Goal: Task Accomplishment & Management: Manage account settings

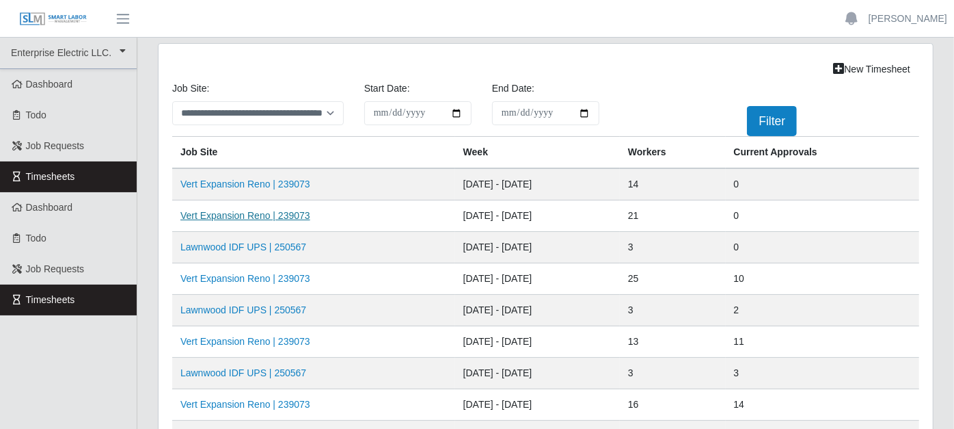
click at [298, 213] on link "Vert Expansion Reno | 239073" at bounding box center [246, 215] width 130 height 11
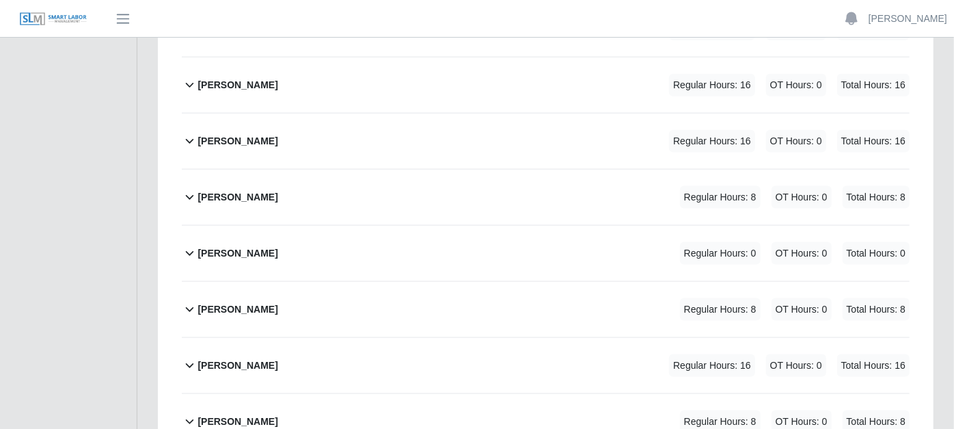
scroll to position [1063, 0]
click at [184, 188] on icon at bounding box center [190, 196] width 16 height 16
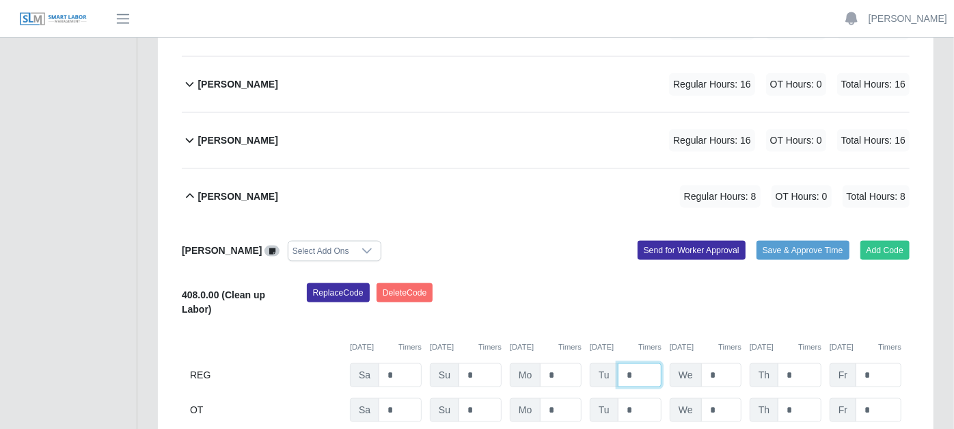
click at [637, 363] on input "*" at bounding box center [640, 375] width 44 height 24
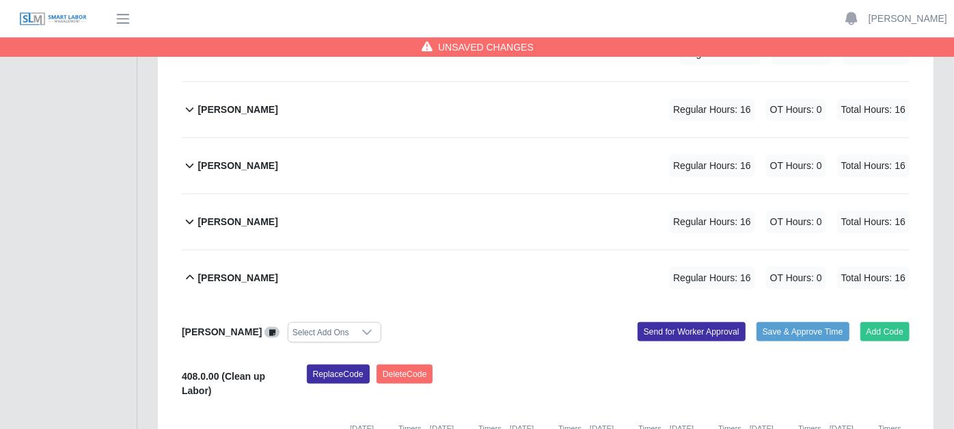
scroll to position [911, 0]
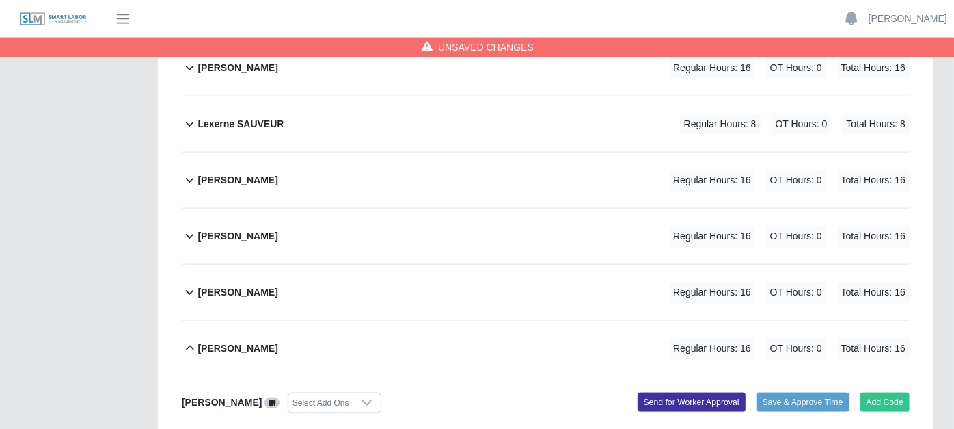
type input "*"
click at [183, 116] on icon at bounding box center [190, 124] width 16 height 16
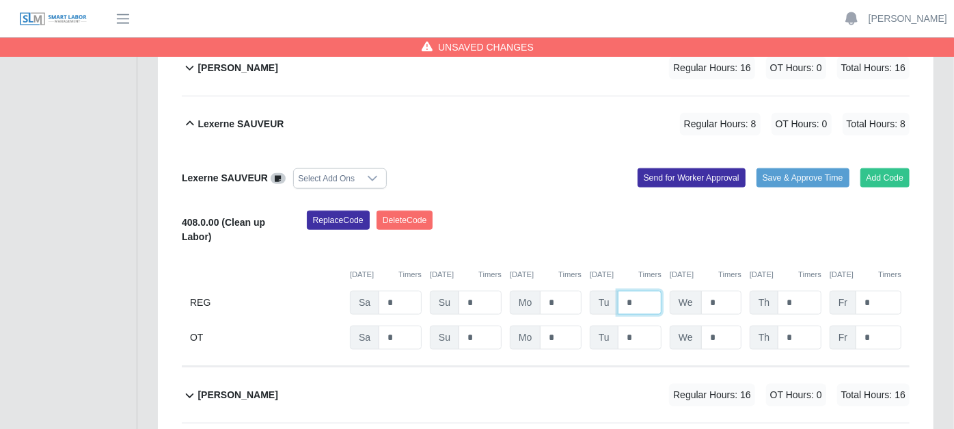
click at [635, 291] on input "*" at bounding box center [640, 303] width 44 height 24
type input "*"
click at [722, 291] on input "*" at bounding box center [722, 303] width 40 height 24
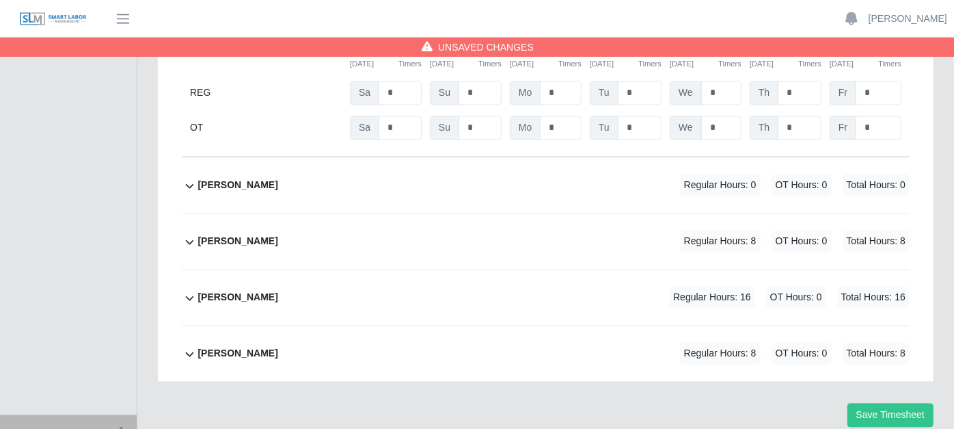
scroll to position [1576, 0]
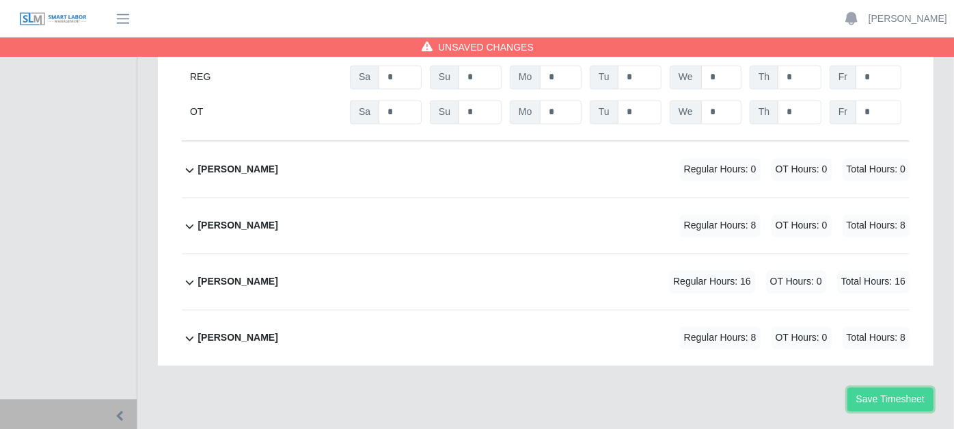
click at [866, 388] on button "Save Timesheet" at bounding box center [891, 400] width 86 height 24
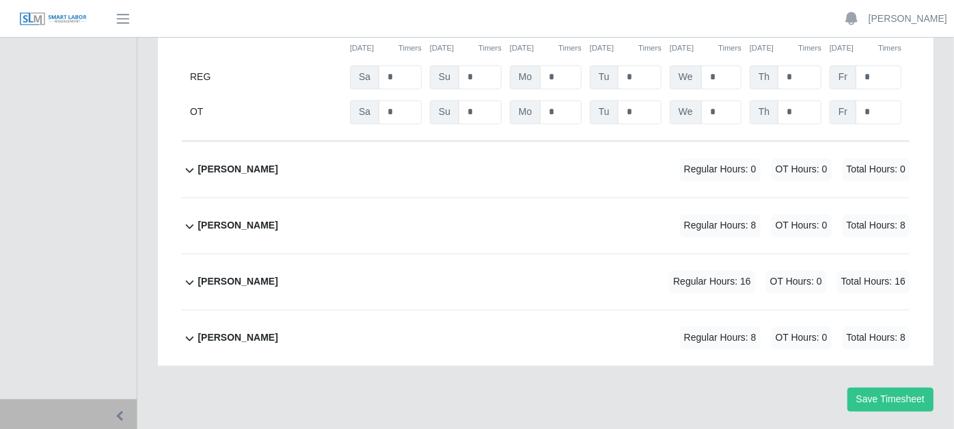
click at [189, 274] on icon at bounding box center [190, 282] width 16 height 16
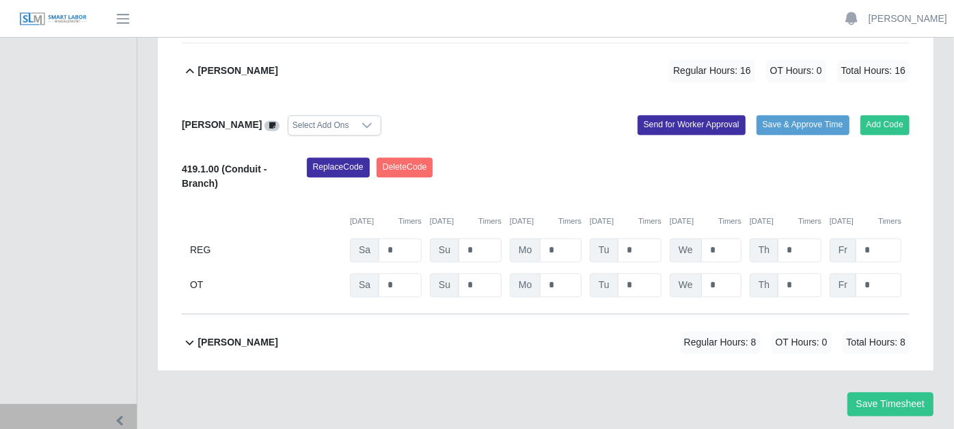
scroll to position [1791, 0]
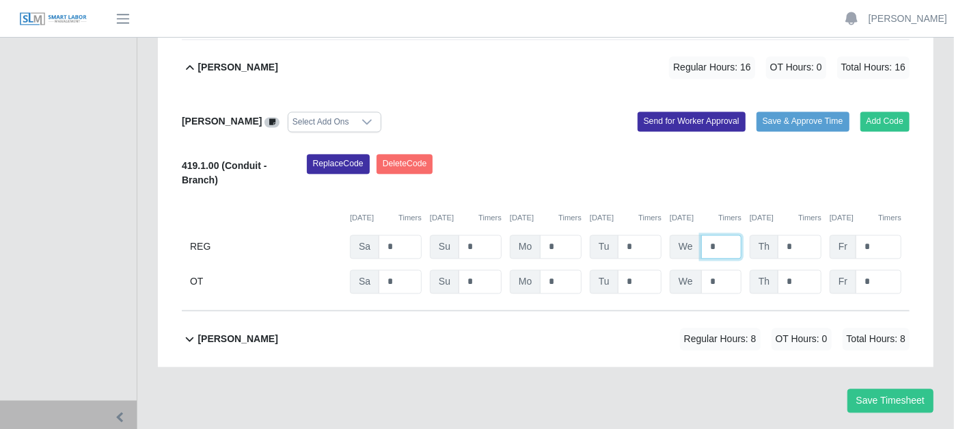
click at [727, 235] on input "*" at bounding box center [722, 247] width 40 height 24
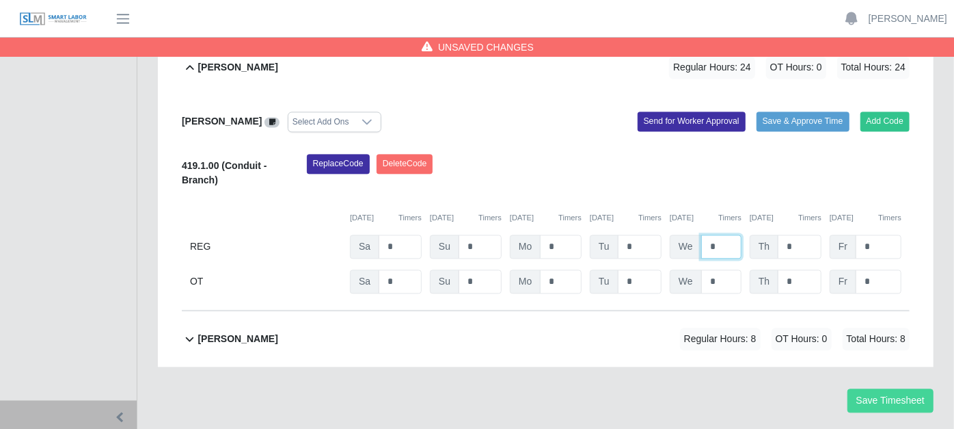
type input "*"
click at [914, 388] on button "Save Timesheet" at bounding box center [891, 400] width 86 height 24
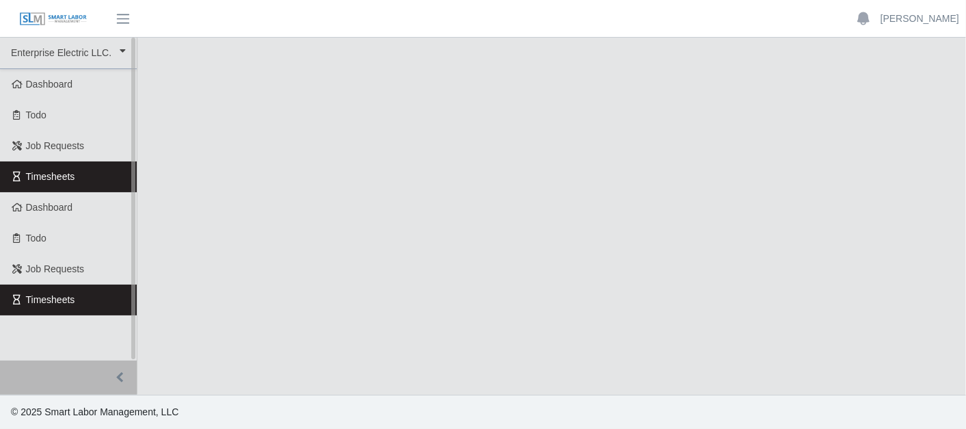
select select "***"
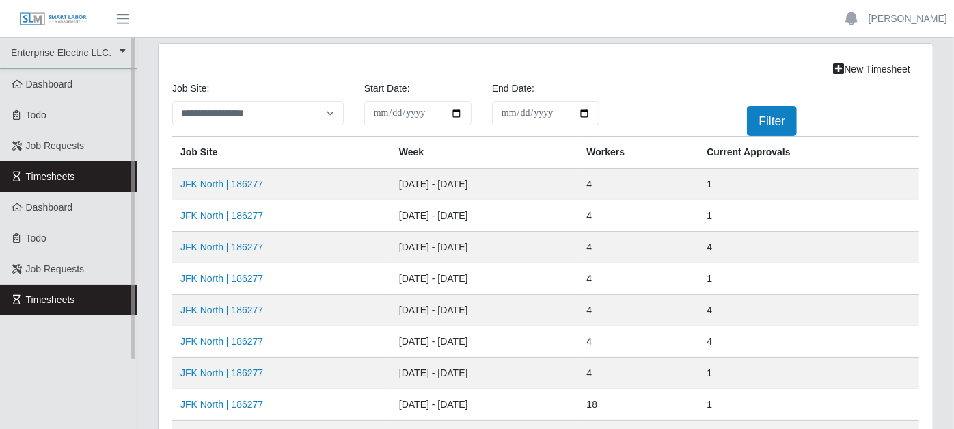
click at [105, 174] on link "Timesheets" at bounding box center [68, 176] width 137 height 31
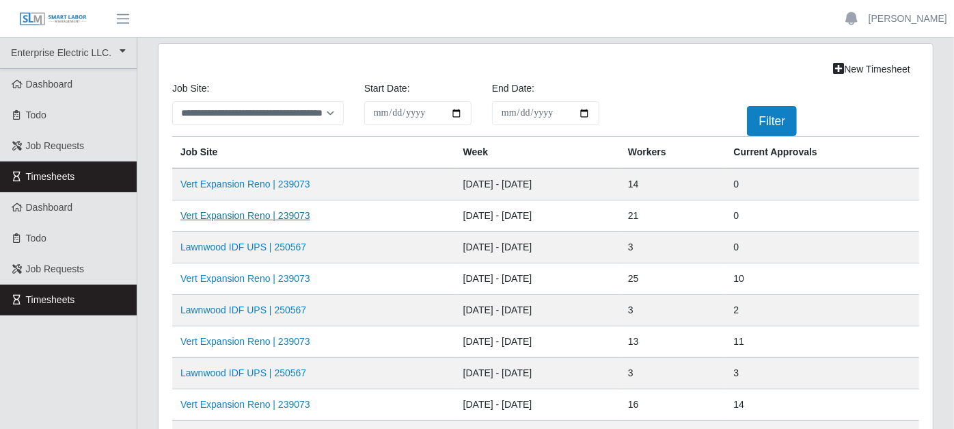
click at [269, 211] on link "Vert Expansion Reno | 239073" at bounding box center [246, 215] width 130 height 11
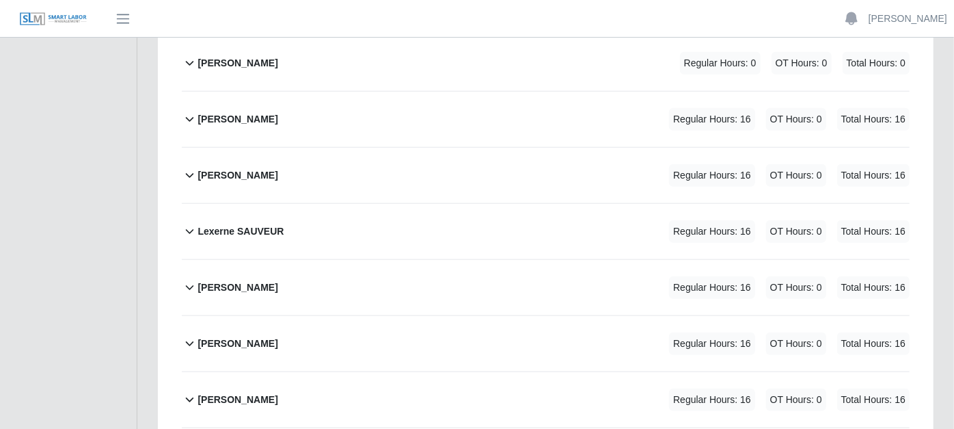
scroll to position [836, 0]
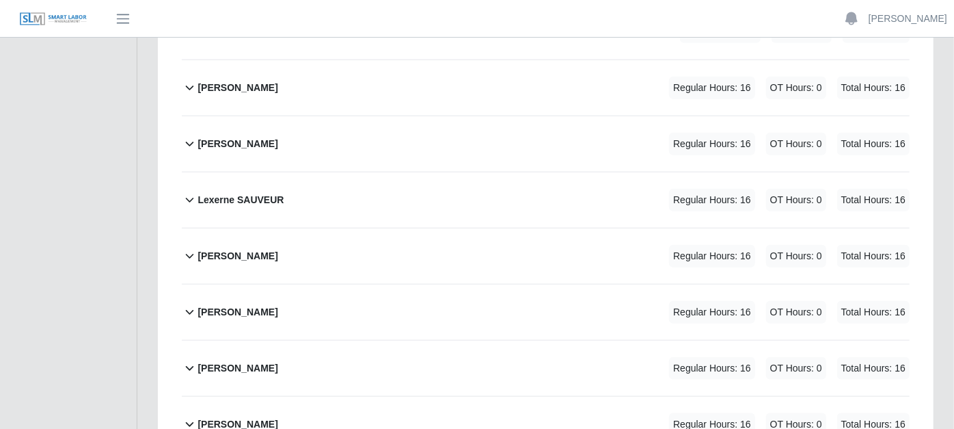
click at [187, 248] on icon at bounding box center [190, 256] width 16 height 16
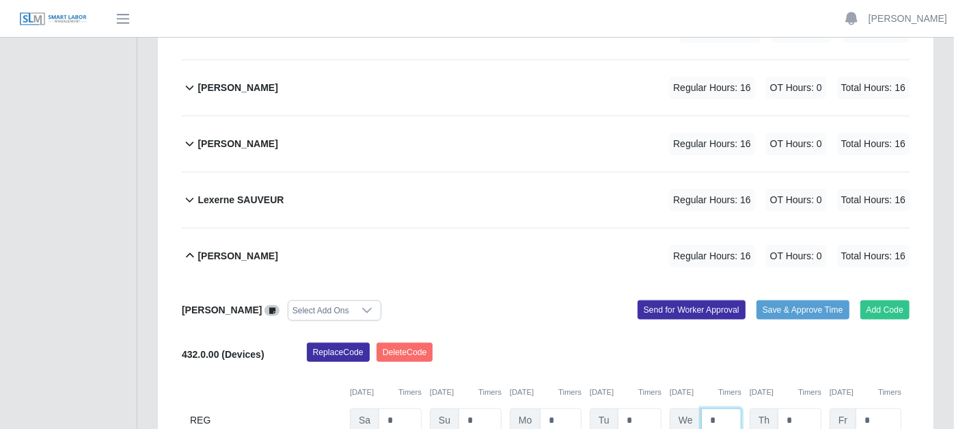
click at [730, 408] on input "*" at bounding box center [722, 420] width 40 height 24
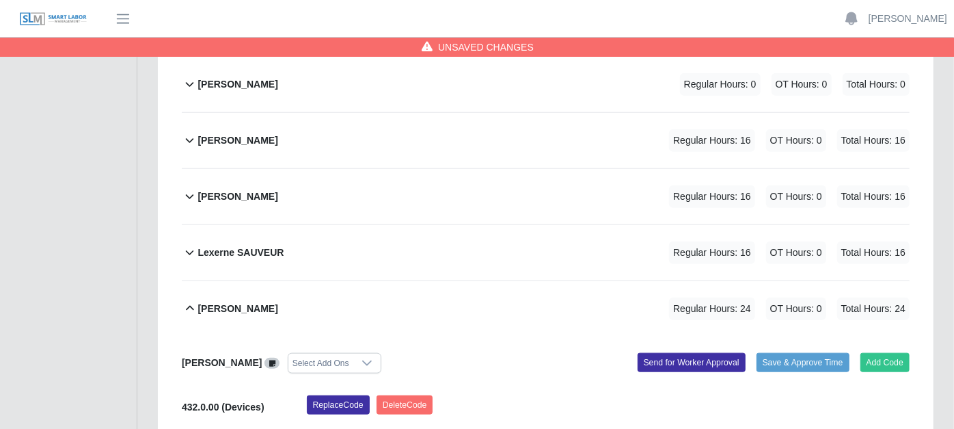
scroll to position [760, 0]
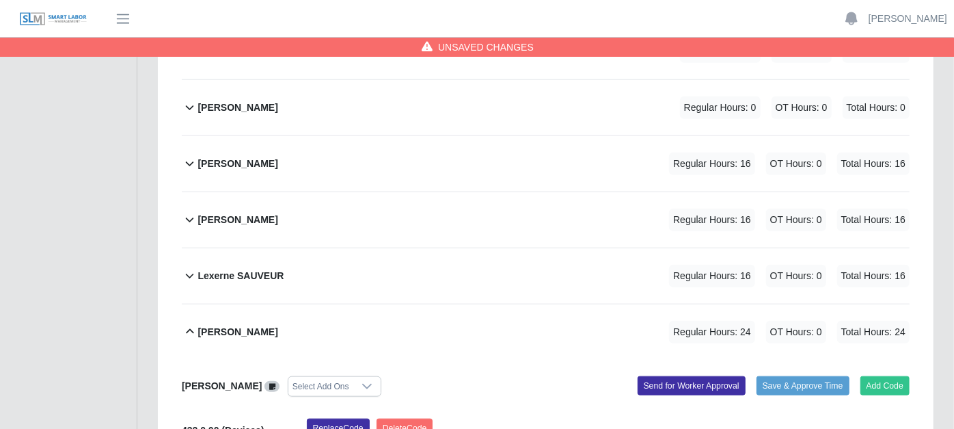
type input "*"
click at [189, 211] on icon at bounding box center [190, 219] width 16 height 16
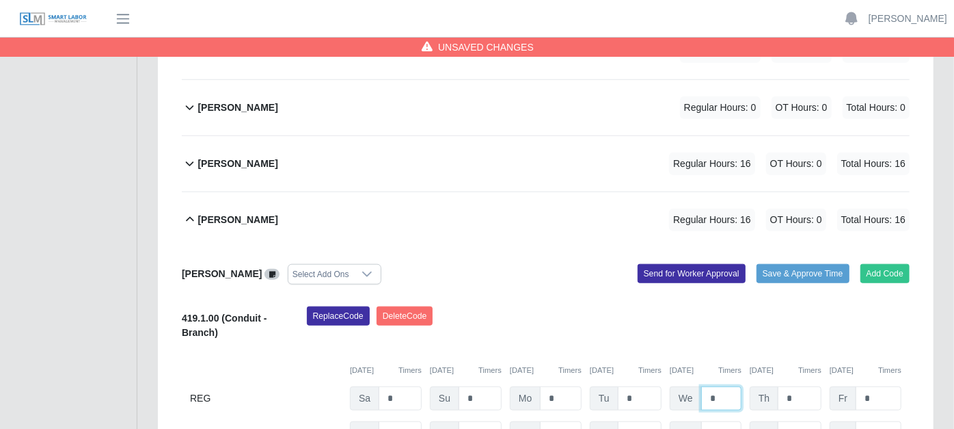
click at [719, 386] on input "*" at bounding box center [722, 398] width 40 height 24
type input "*"
click at [800, 386] on input "*" at bounding box center [800, 398] width 44 height 24
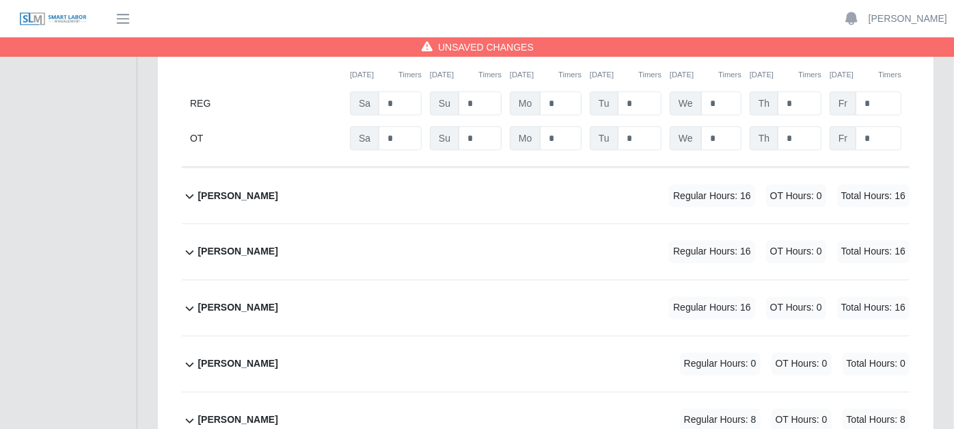
scroll to position [1443, 0]
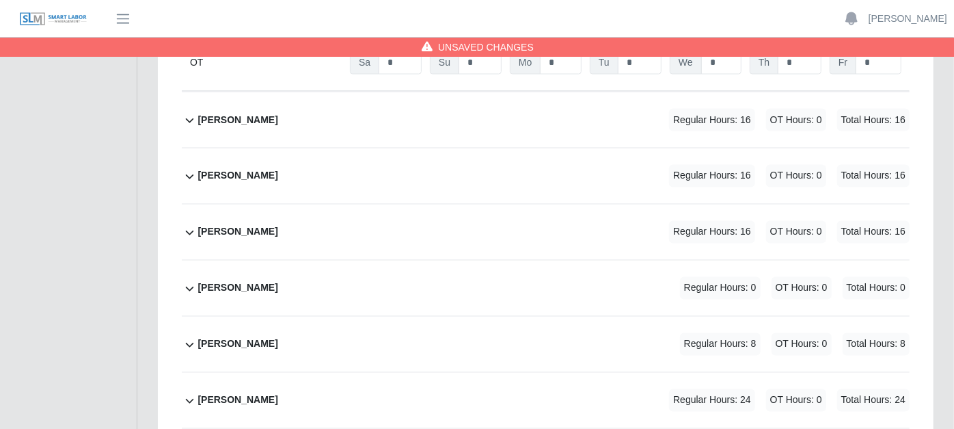
click at [192, 168] on icon at bounding box center [190, 176] width 16 height 16
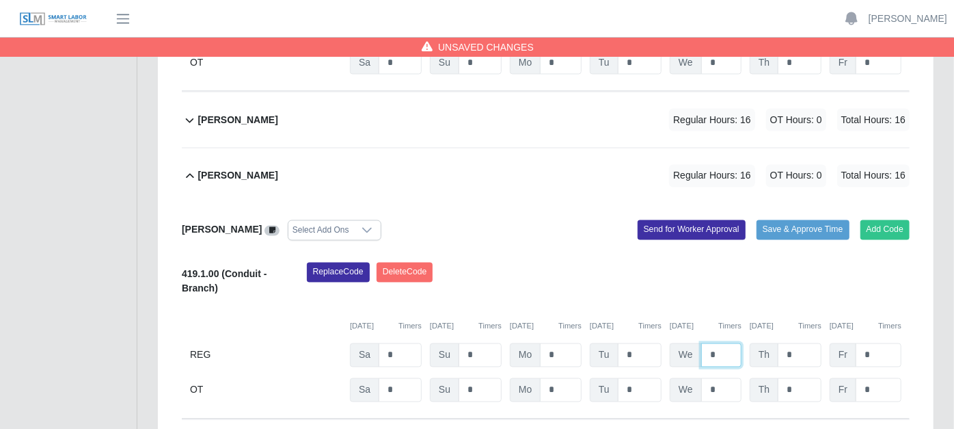
click at [726, 343] on input "*" at bounding box center [722, 355] width 40 height 24
type input "*"
click at [803, 343] on input "*" at bounding box center [800, 355] width 44 height 24
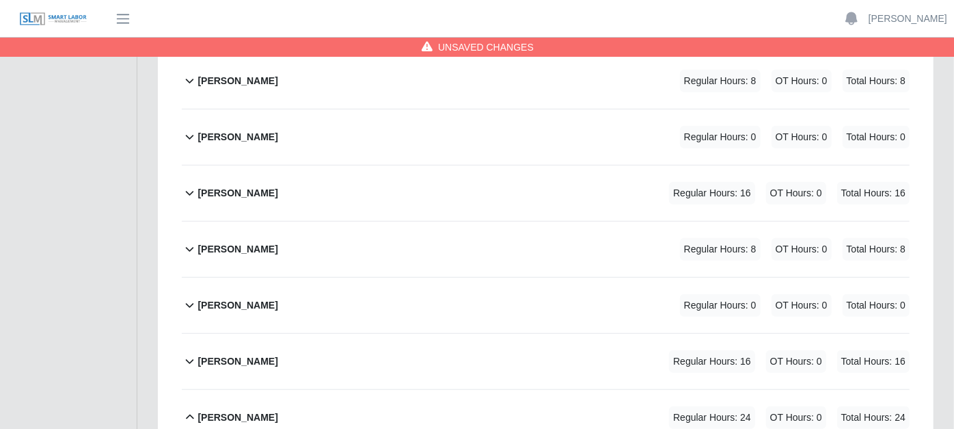
scroll to position [531, 0]
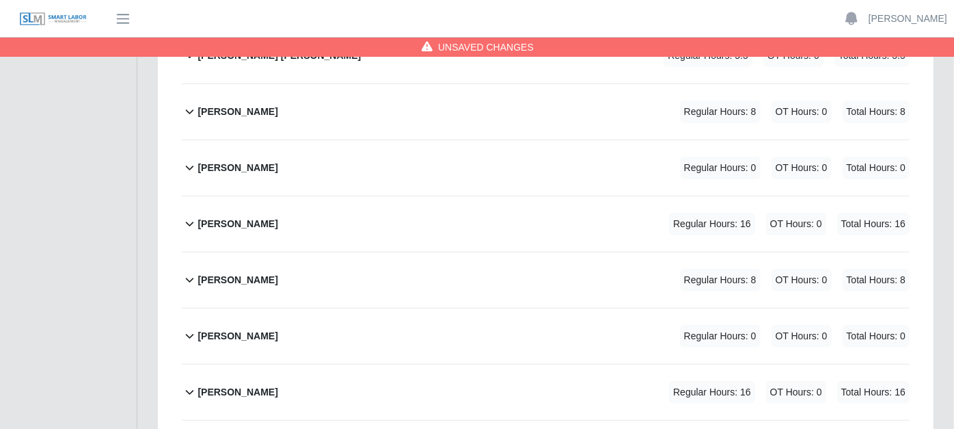
click at [192, 390] on icon at bounding box center [190, 392] width 8 height 5
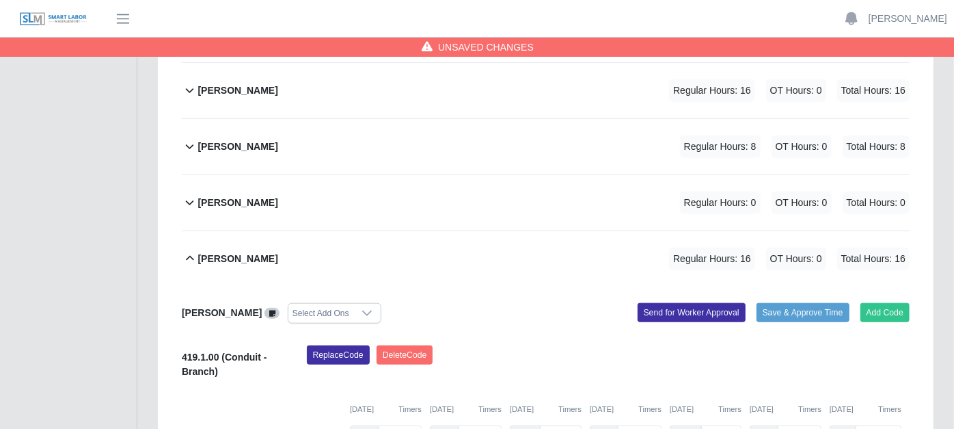
scroll to position [684, 0]
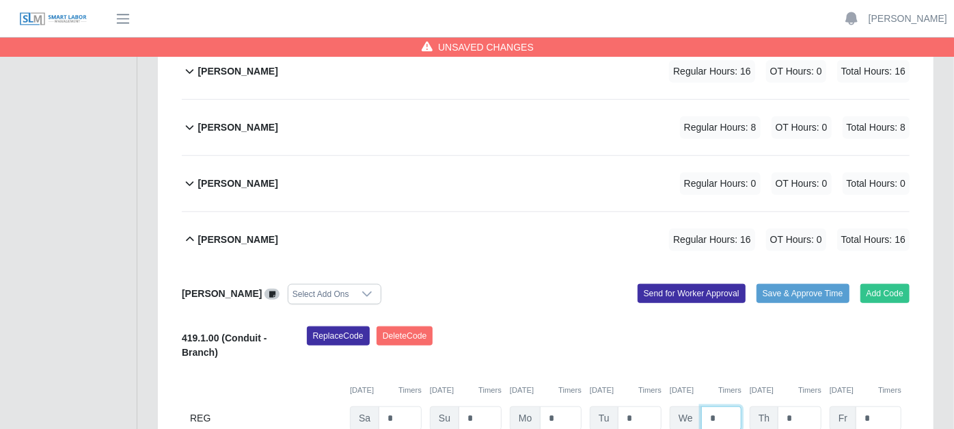
click at [723, 406] on input "*" at bounding box center [722, 418] width 40 height 24
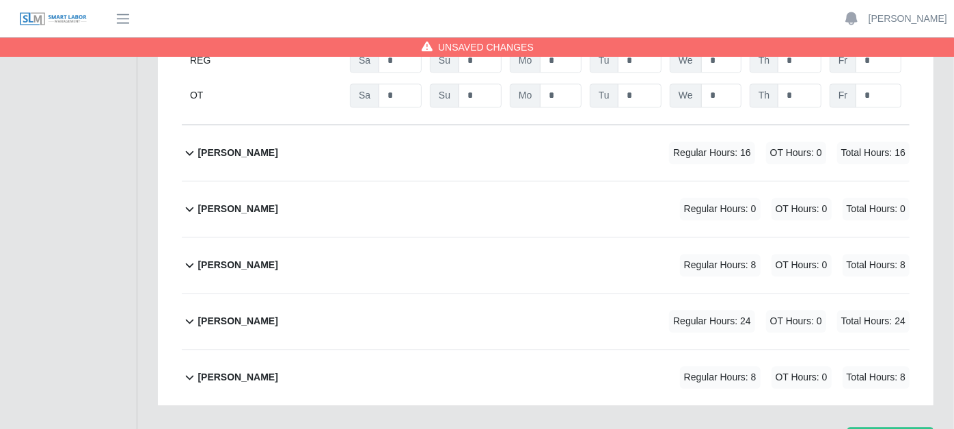
scroll to position [1975, 0]
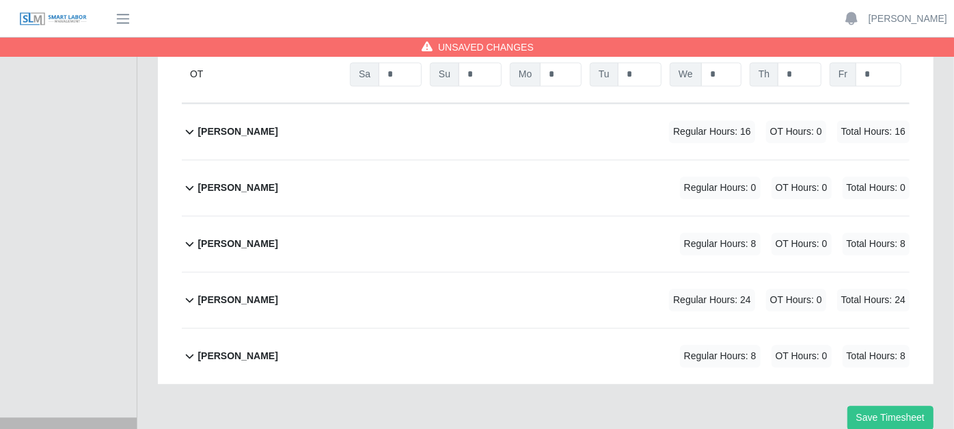
type input "*"
click at [185, 291] on icon at bounding box center [190, 299] width 16 height 16
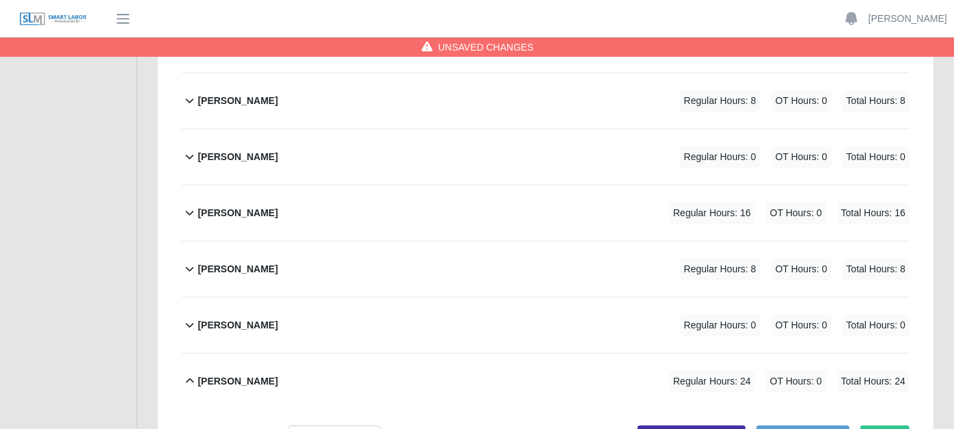
scroll to position [518, 0]
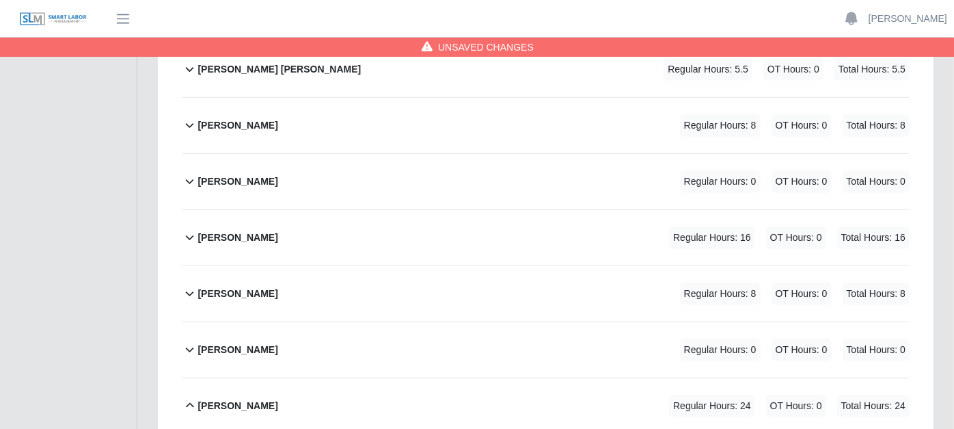
click at [189, 229] on icon at bounding box center [190, 237] width 16 height 16
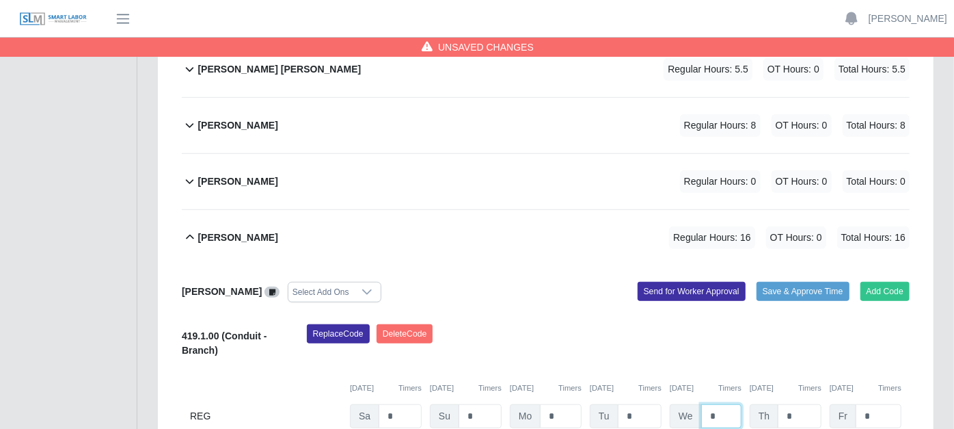
click at [726, 404] on input "*" at bounding box center [722, 416] width 40 height 24
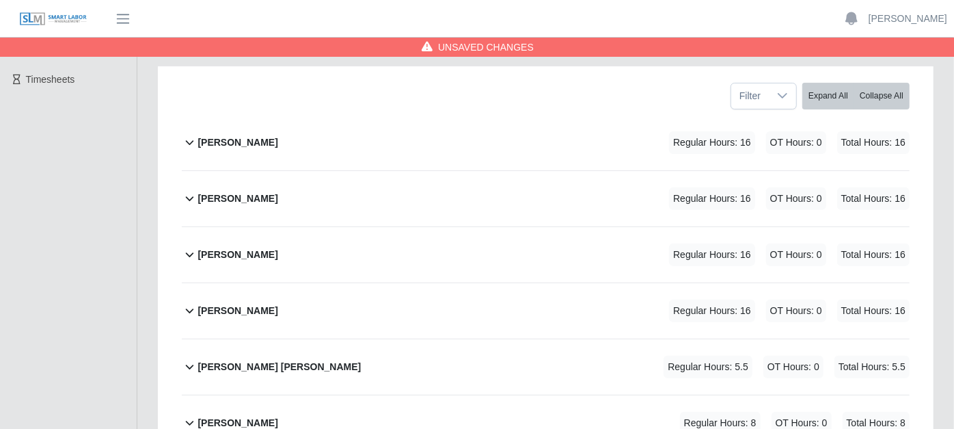
scroll to position [228, 0]
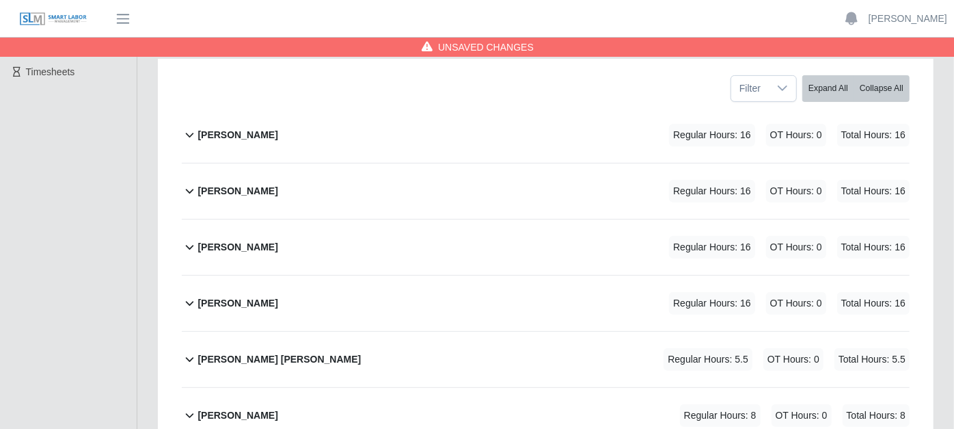
type input "*"
click at [193, 302] on icon at bounding box center [190, 304] width 8 height 5
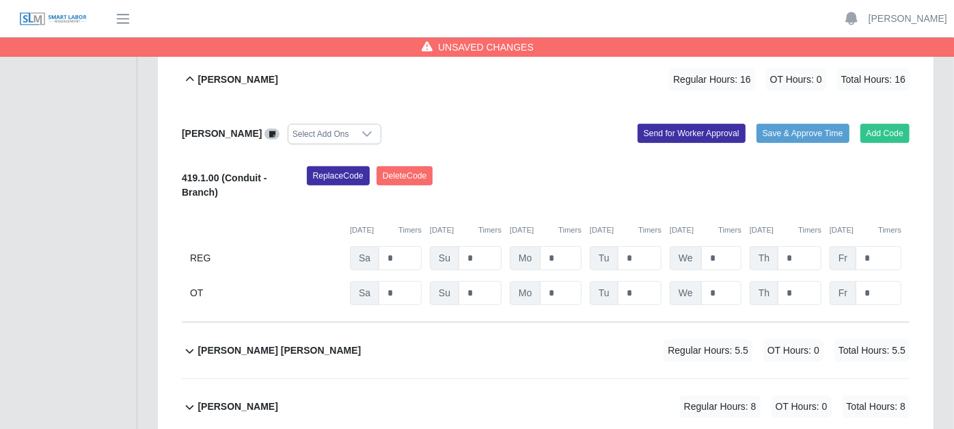
scroll to position [455, 0]
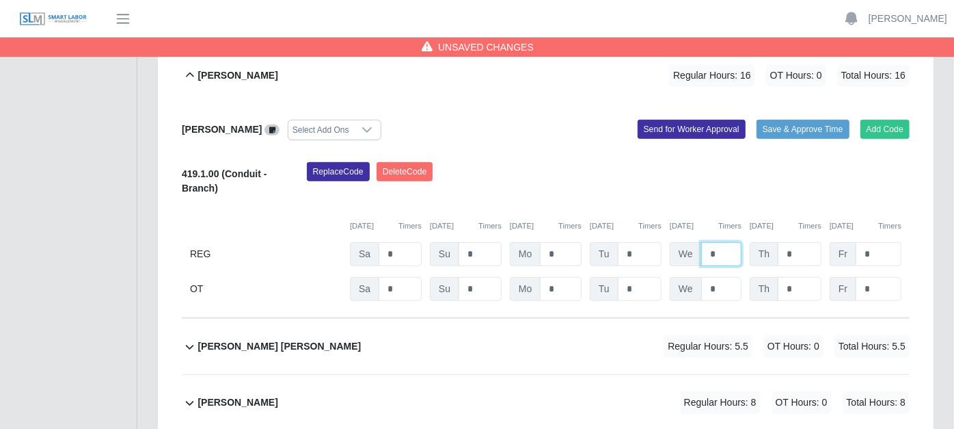
click at [734, 242] on input "*" at bounding box center [722, 254] width 40 height 24
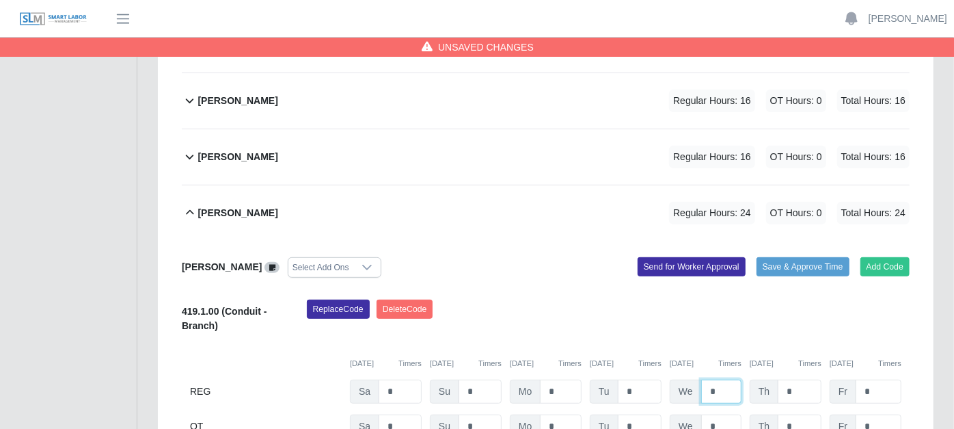
scroll to position [304, 0]
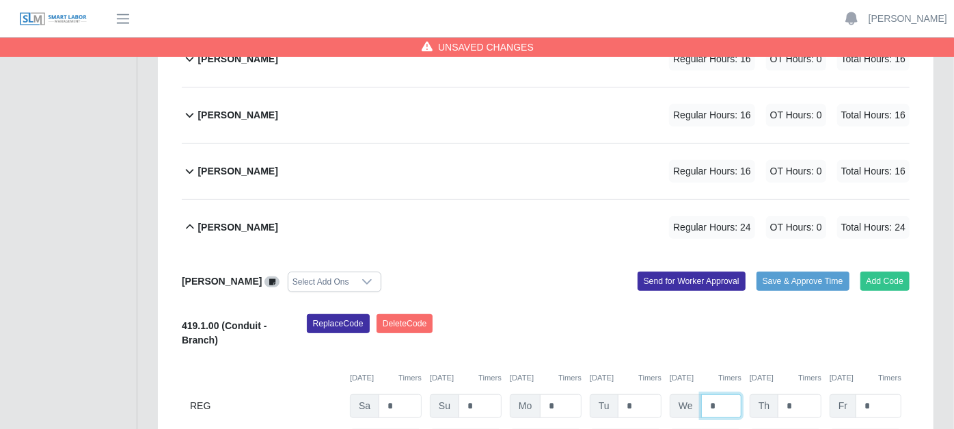
type input "*"
click at [189, 163] on icon at bounding box center [190, 171] width 16 height 16
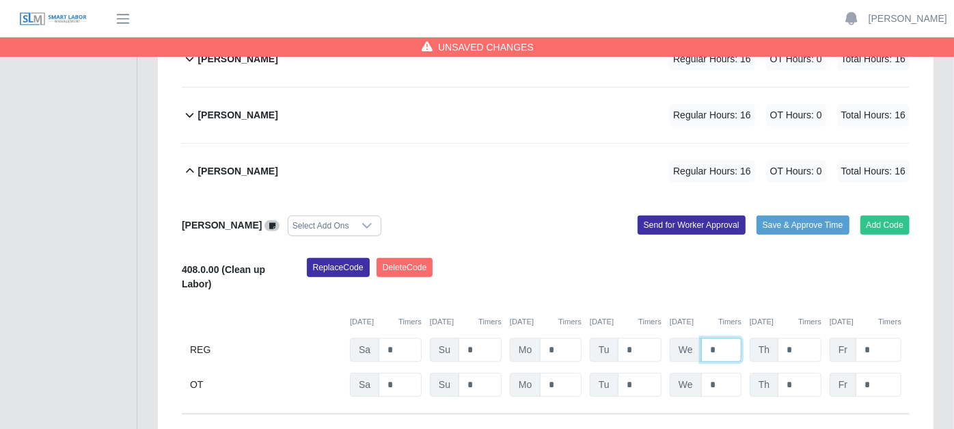
click at [725, 338] on input "*" at bounding box center [722, 350] width 40 height 24
type input "*"
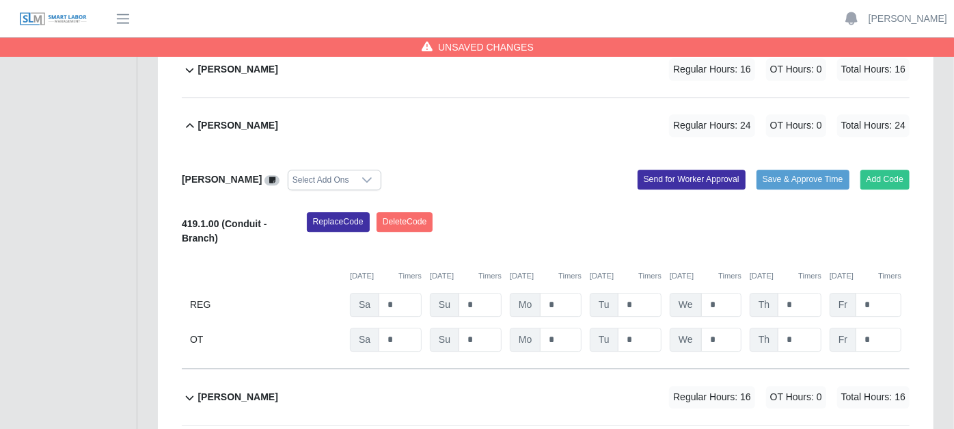
scroll to position [2850, 0]
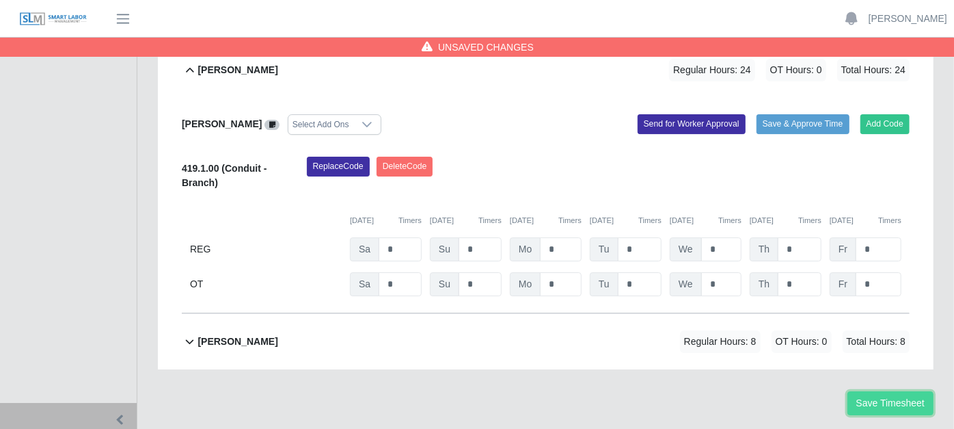
click at [885, 391] on button "Save Timesheet" at bounding box center [891, 403] width 86 height 24
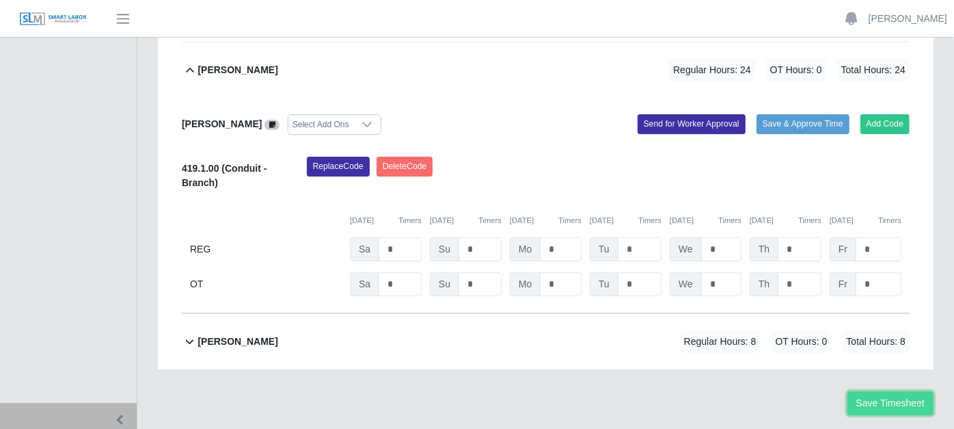
click at [901, 391] on button "Save Timesheet" at bounding box center [891, 403] width 86 height 24
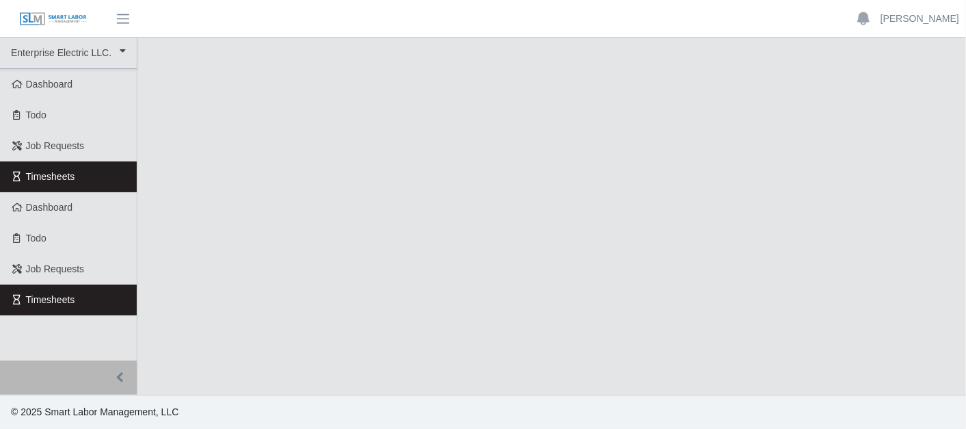
select select "***"
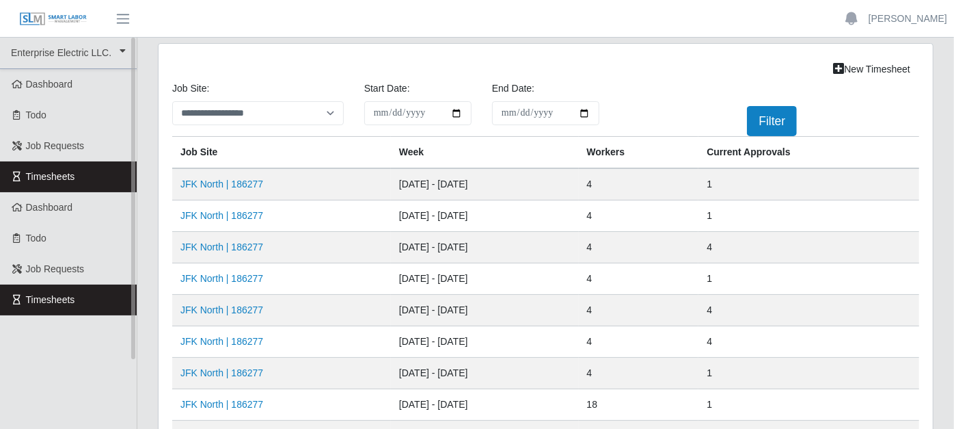
click at [105, 173] on link "Timesheets" at bounding box center [68, 176] width 137 height 31
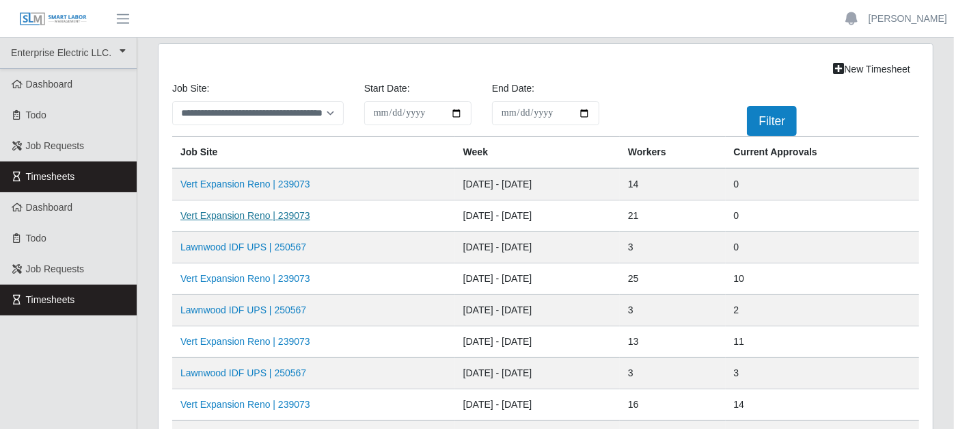
click at [252, 215] on link "Vert Expansion Reno | 239073" at bounding box center [246, 215] width 130 height 11
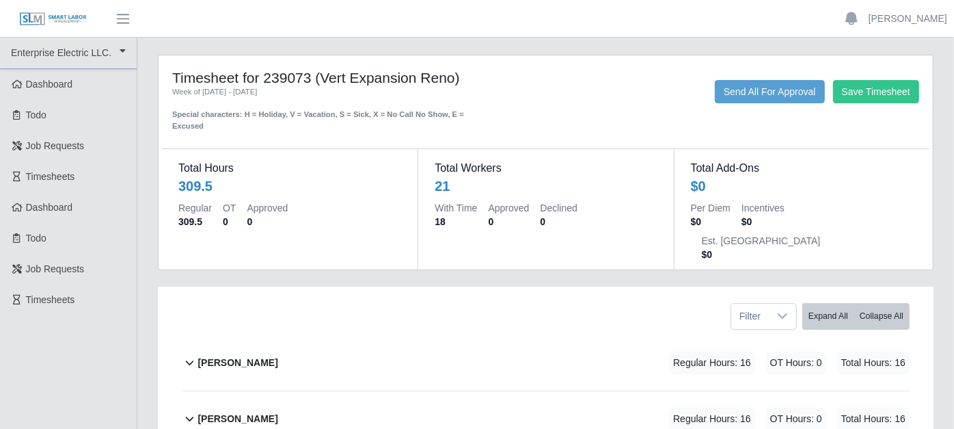
scroll to position [76, 0]
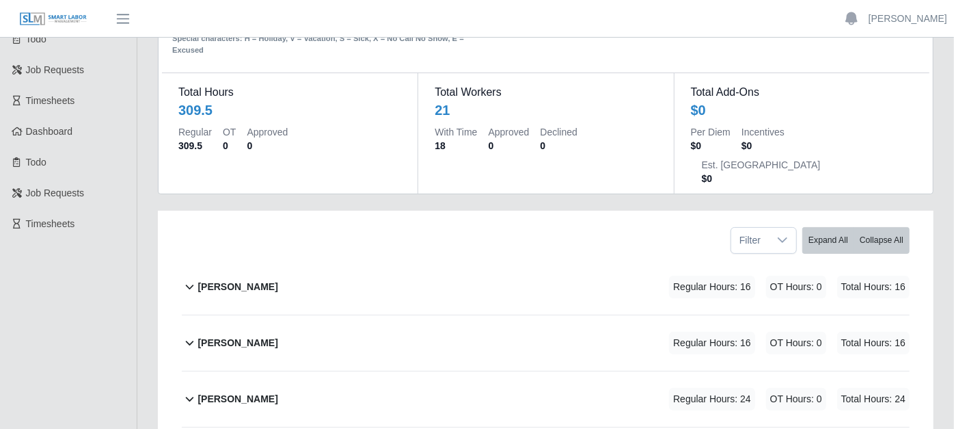
click at [284, 328] on div "[PERSON_NAME] Regular Hours: 16 OT Hours: 0 Total Hours: 16" at bounding box center [554, 342] width 712 height 55
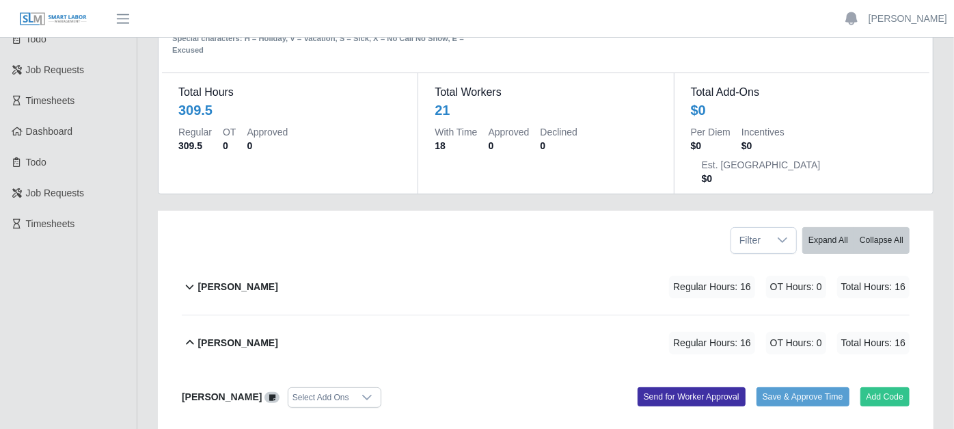
click at [284, 328] on div "[PERSON_NAME] Regular Hours: 16 OT Hours: 0 Total Hours: 16" at bounding box center [554, 342] width 712 height 55
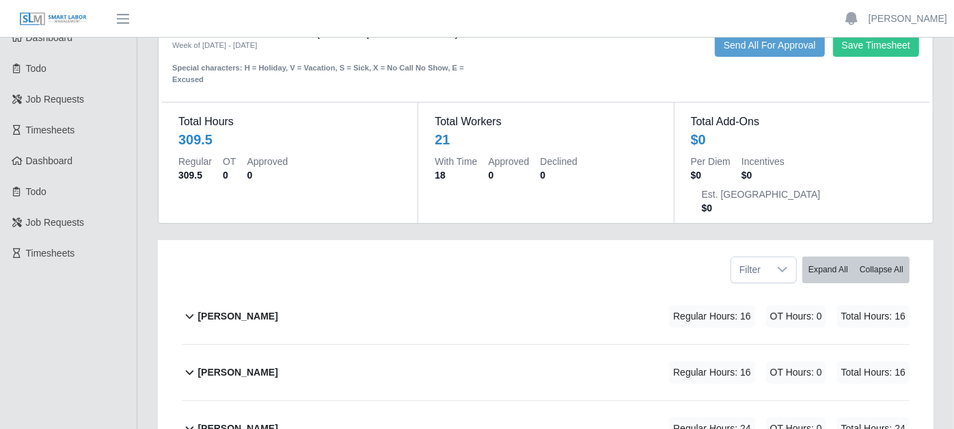
scroll to position [123, 0]
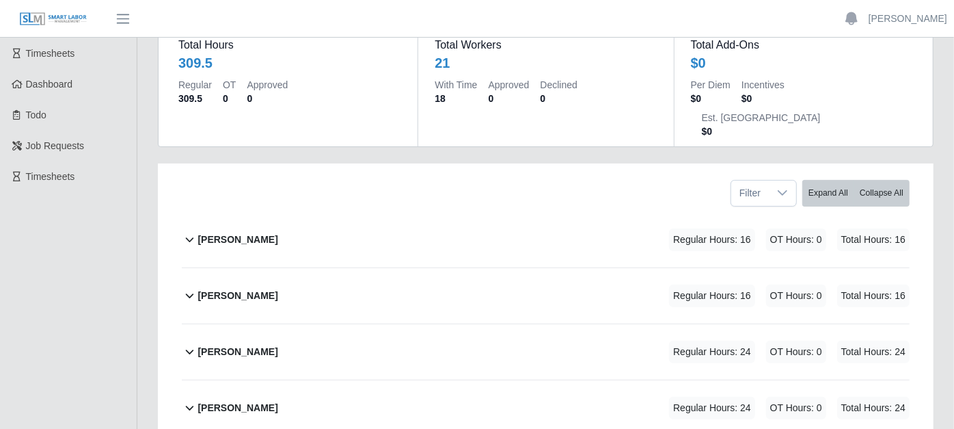
click at [188, 231] on icon at bounding box center [190, 239] width 16 height 16
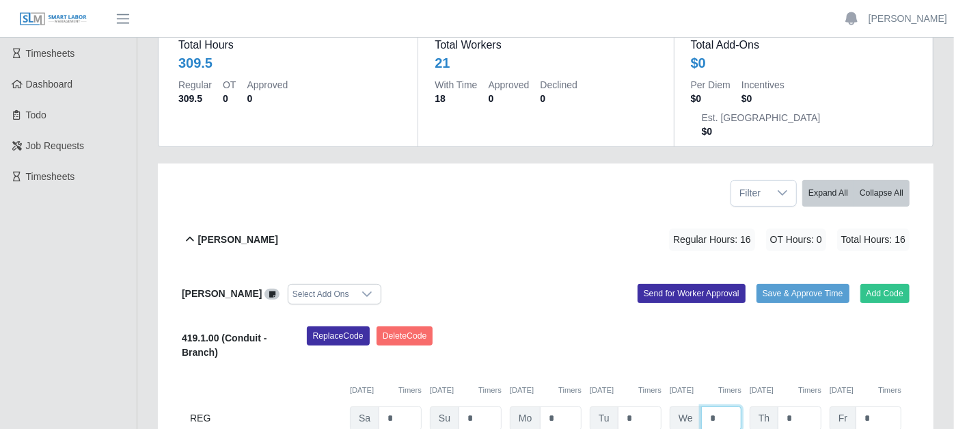
click at [732, 406] on input "*" at bounding box center [722, 418] width 40 height 24
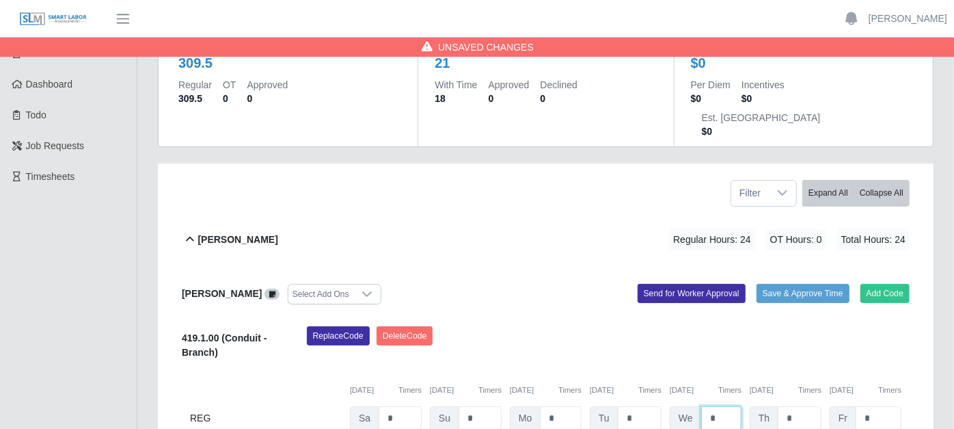
type input "*"
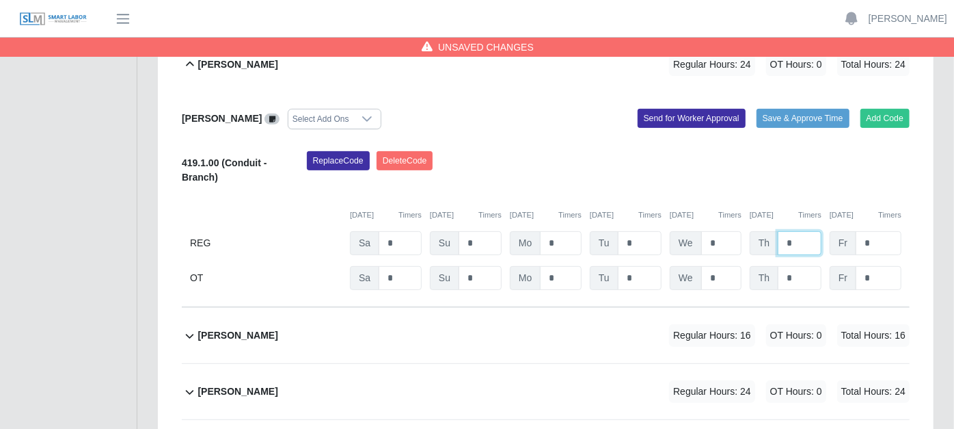
scroll to position [275, 0]
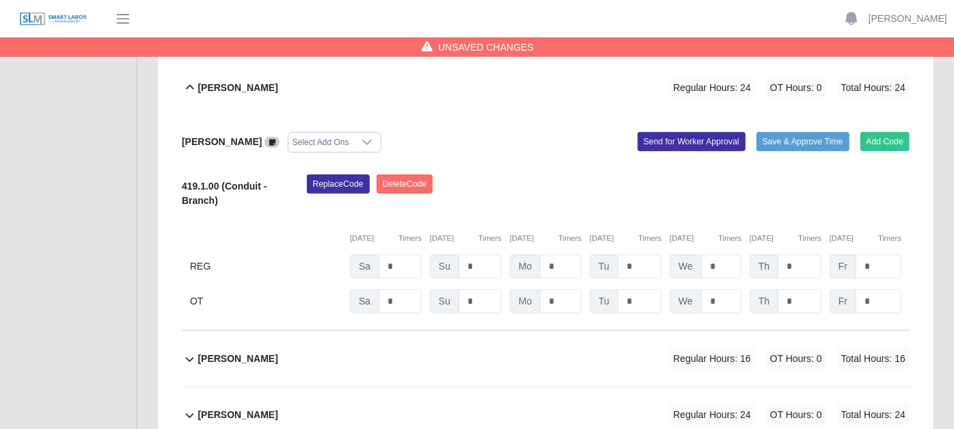
click at [191, 351] on icon at bounding box center [190, 359] width 16 height 16
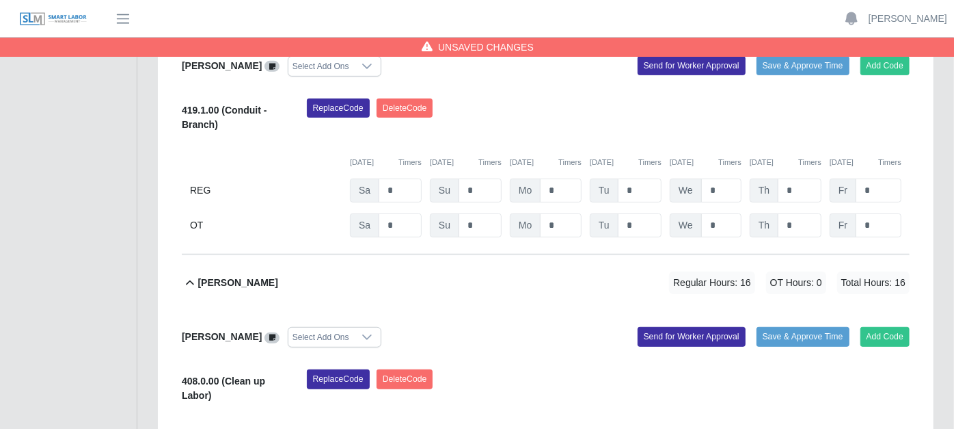
scroll to position [503, 0]
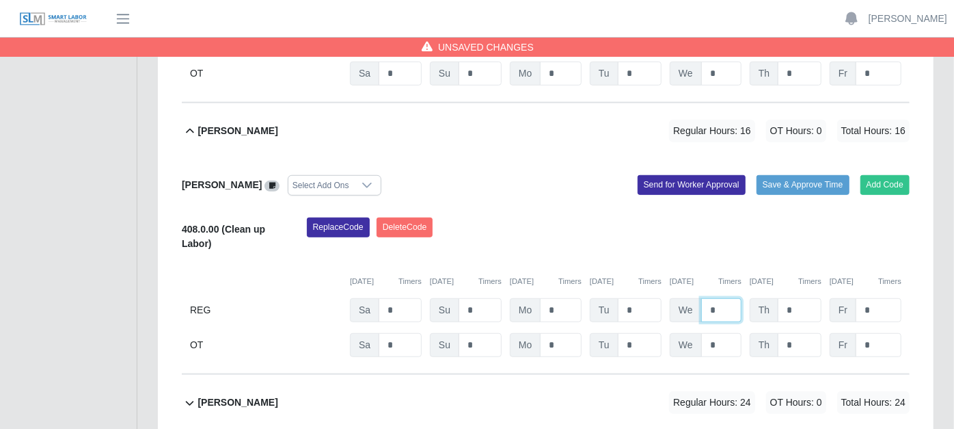
click at [736, 298] on input "*" at bounding box center [722, 310] width 40 height 24
type input "*"
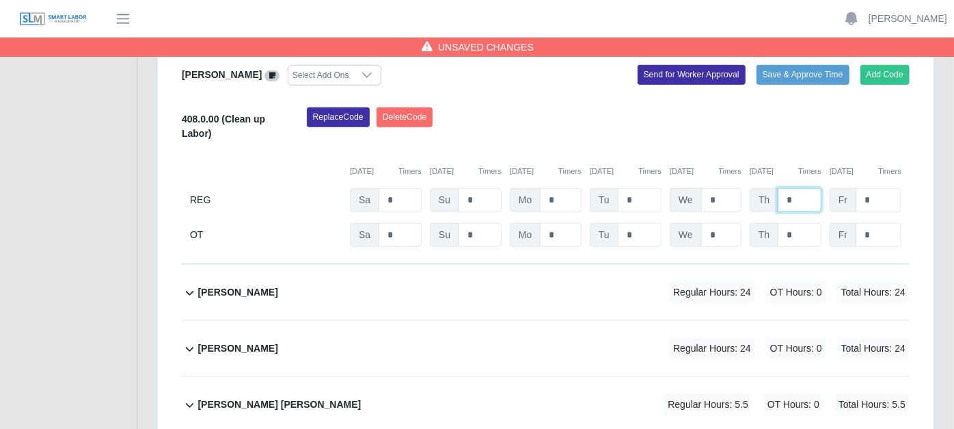
scroll to position [654, 0]
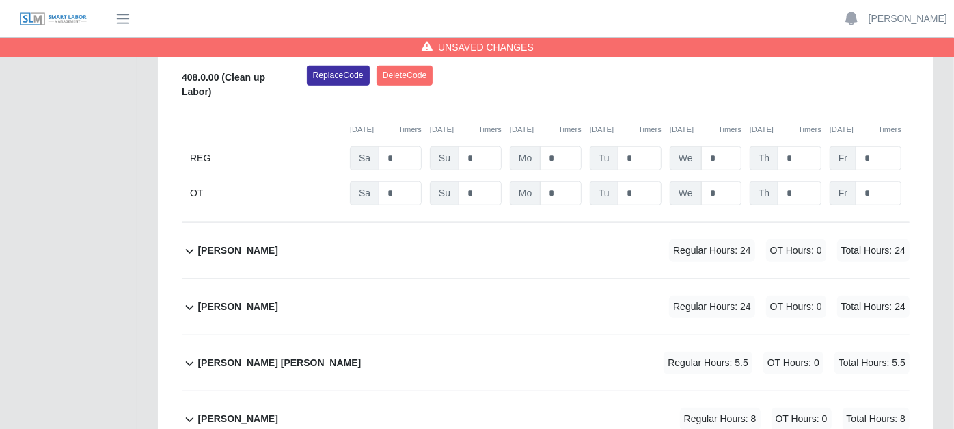
click at [191, 249] on icon at bounding box center [190, 251] width 8 height 5
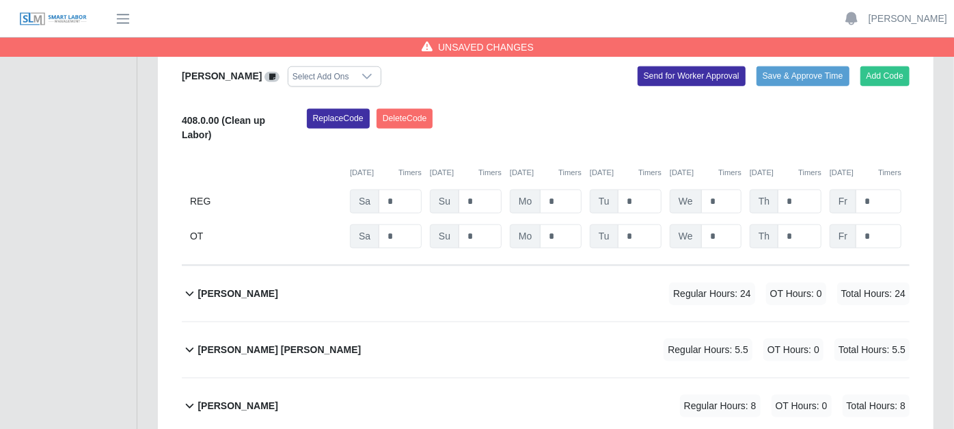
scroll to position [959, 0]
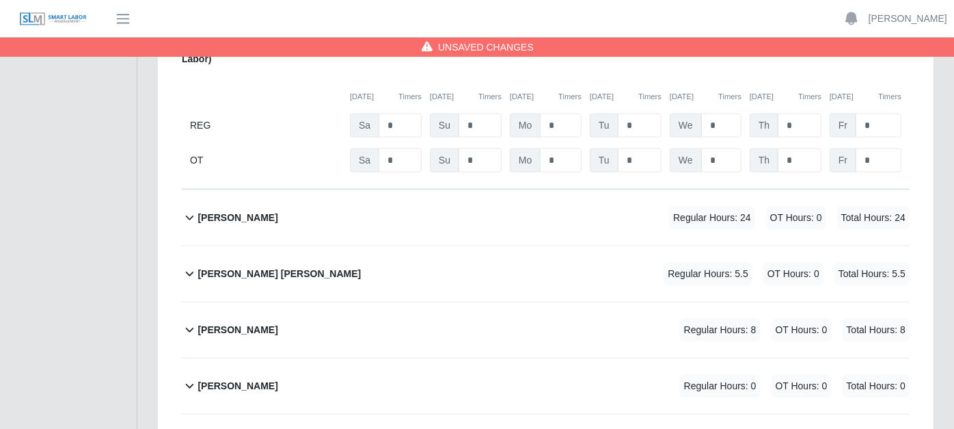
click at [191, 265] on icon at bounding box center [190, 273] width 16 height 16
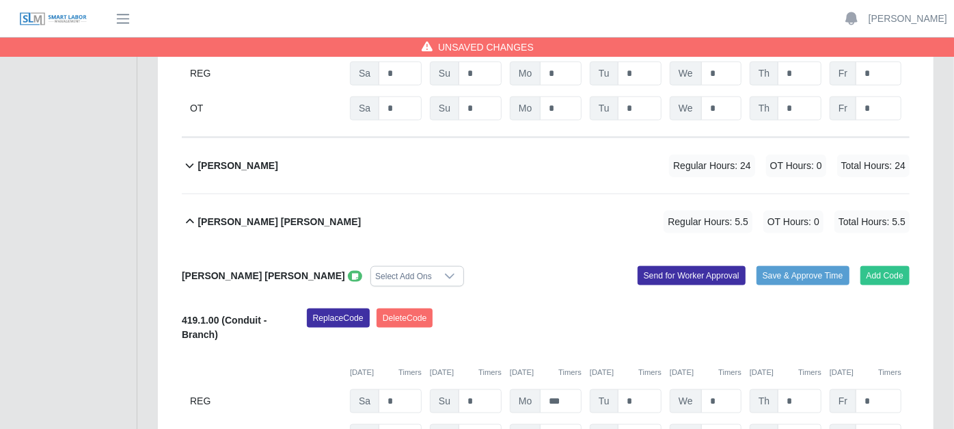
scroll to position [1034, 0]
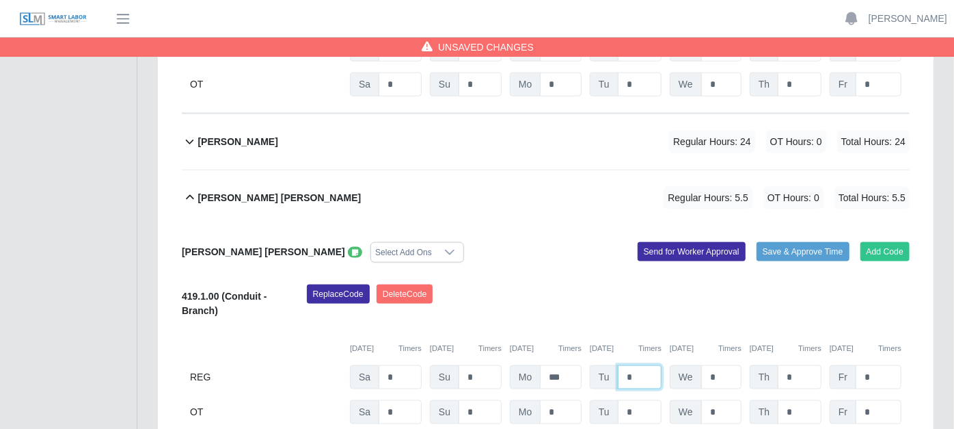
click at [644, 365] on input "*" at bounding box center [640, 377] width 44 height 24
type input "*"
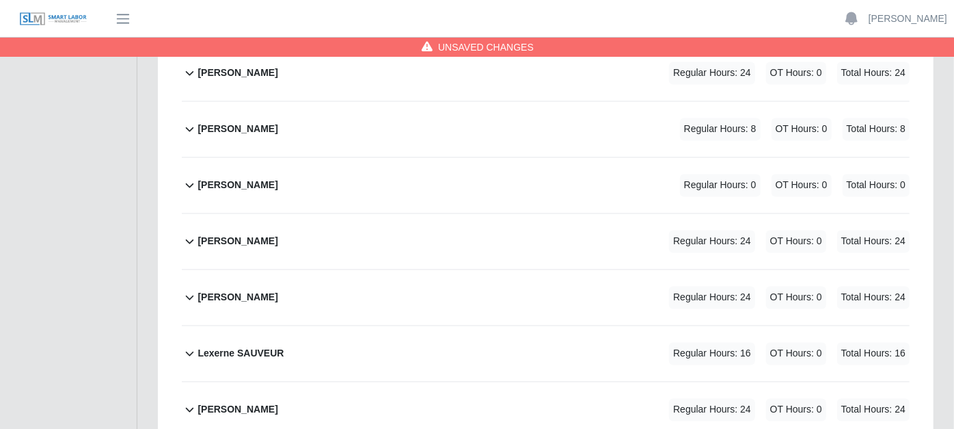
scroll to position [1566, 0]
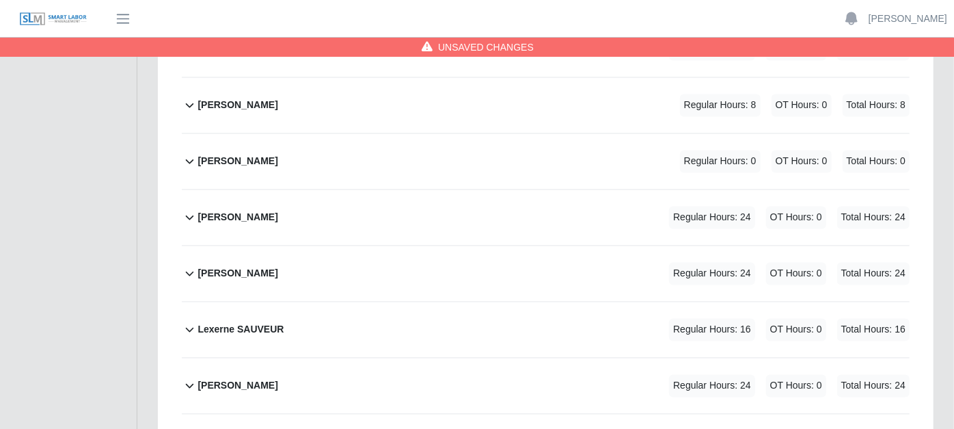
click at [190, 321] on icon at bounding box center [190, 329] width 16 height 16
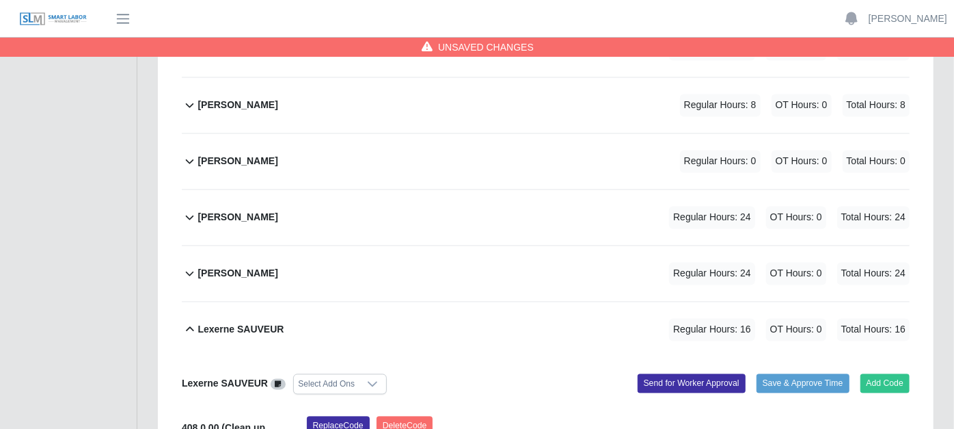
scroll to position [1718, 0]
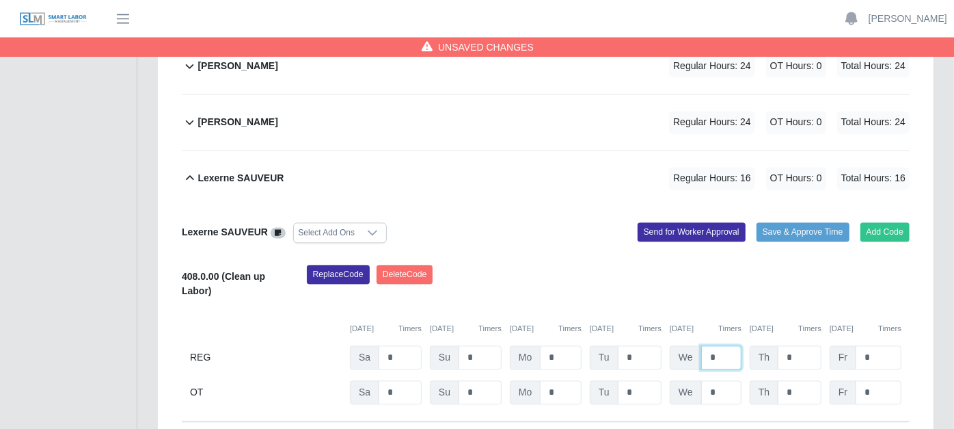
click at [720, 345] on input "*" at bounding box center [722, 357] width 40 height 24
type input "*"
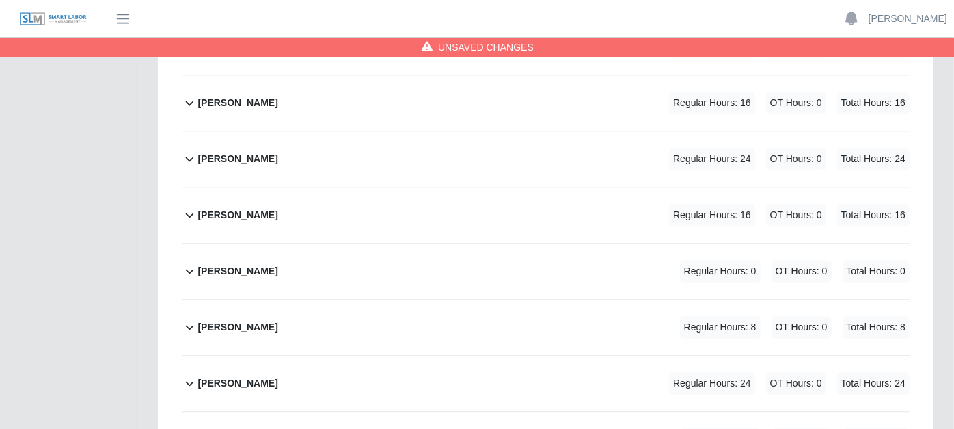
scroll to position [2098, 0]
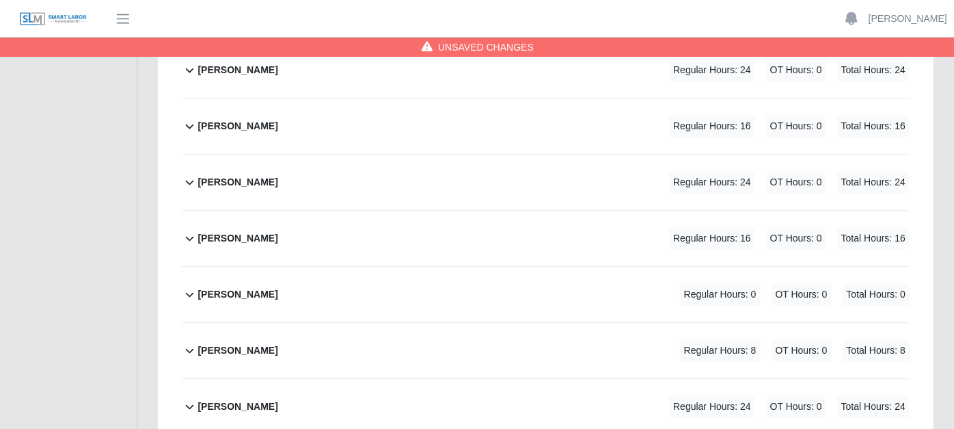
click at [188, 230] on icon at bounding box center [190, 238] width 16 height 16
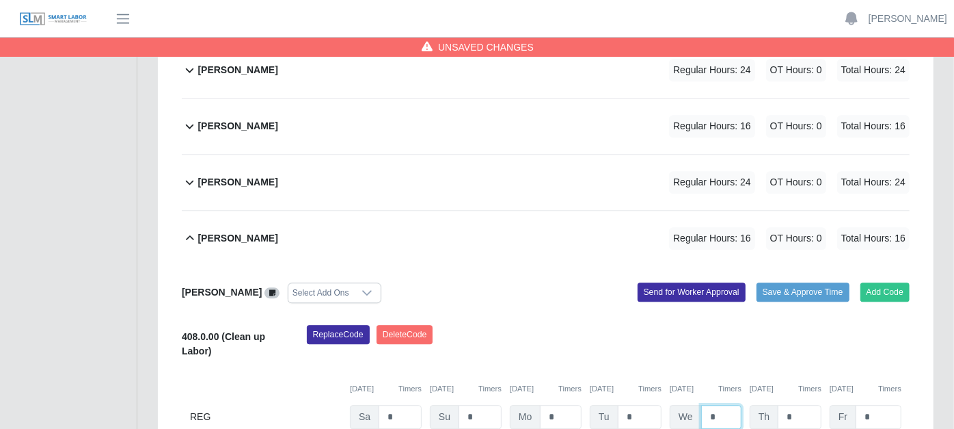
click at [732, 405] on input "*" at bounding box center [722, 417] width 40 height 24
type input "*"
drag, startPoint x: 587, startPoint y: 407, endPoint x: 72, endPoint y: 126, distance: 586.2
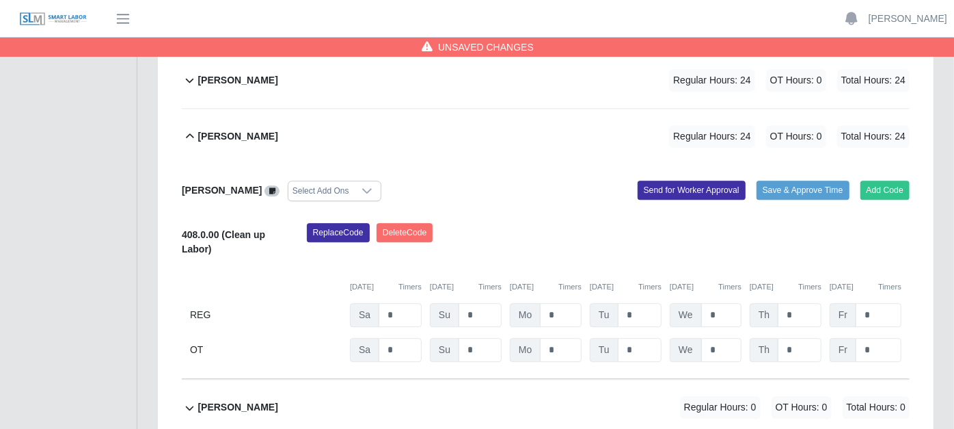
scroll to position [2434, 0]
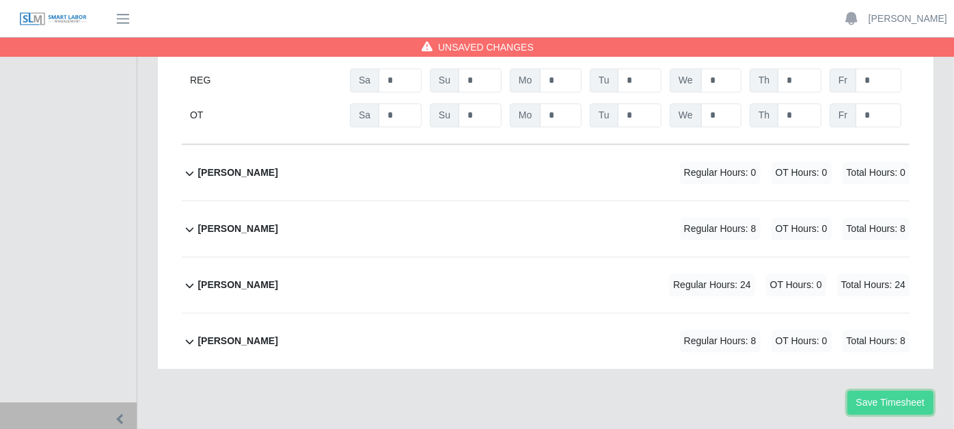
click at [900, 390] on button "Save Timesheet" at bounding box center [891, 402] width 86 height 24
